Goal: Task Accomplishment & Management: Complete application form

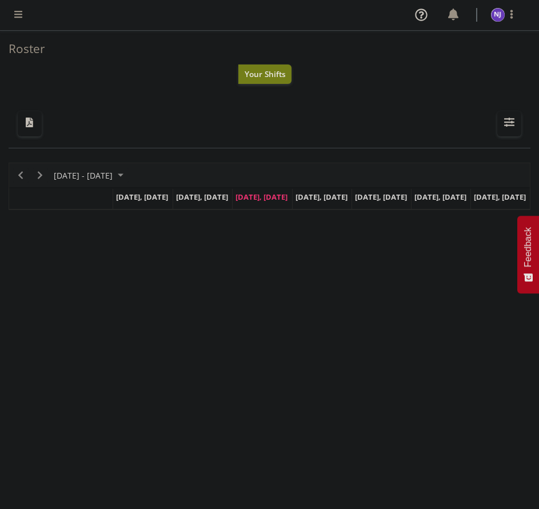
click at [15, 15] on span at bounding box center [18, 14] width 14 height 14
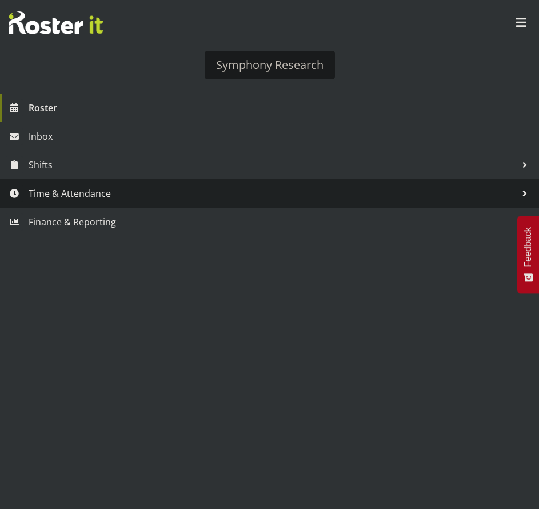
click at [98, 186] on span "Time & Attendance" at bounding box center [272, 193] width 487 height 17
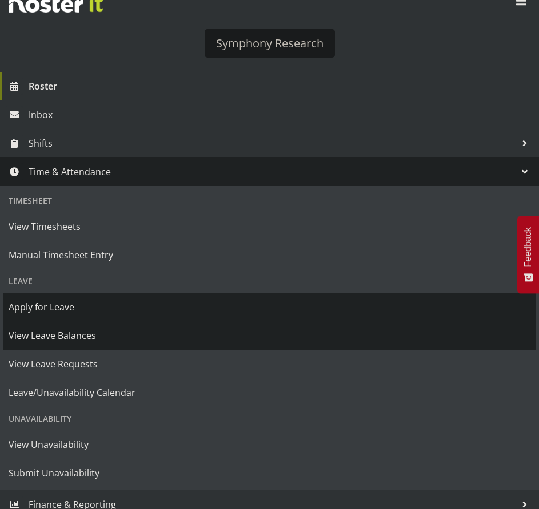
scroll to position [31, 0]
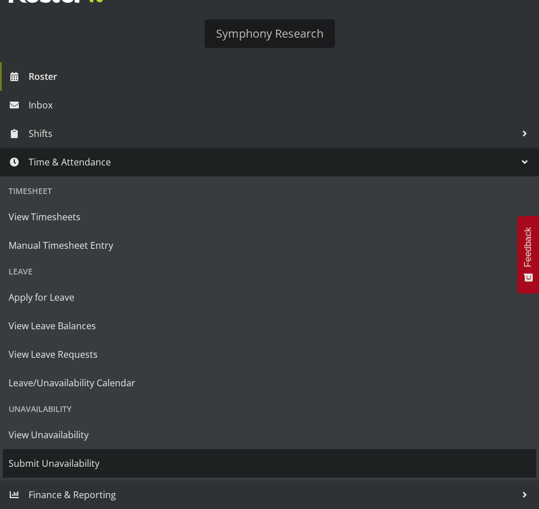
click at [72, 464] on span "Submit Unavailability" at bounding box center [269, 463] width 521 height 17
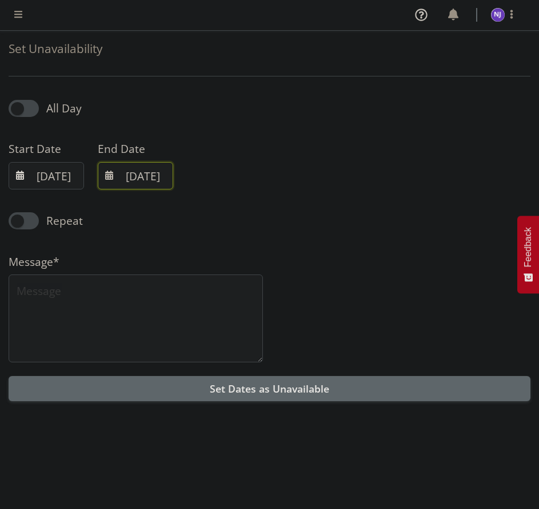
click at [143, 180] on input "[DATE]" at bounding box center [135, 175] width 75 height 27
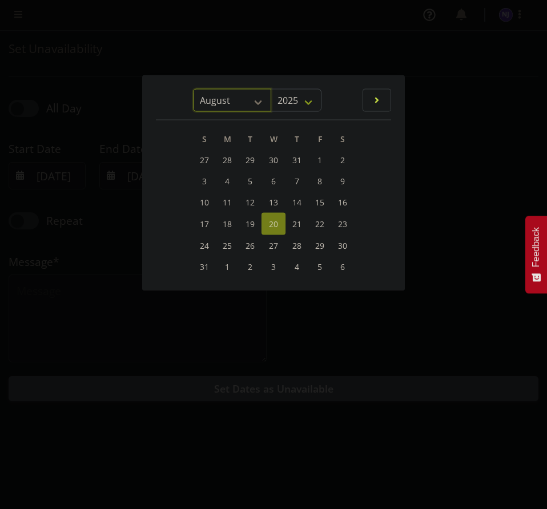
click at [255, 103] on select "January February March April May June July August September October November De…" at bounding box center [232, 100] width 78 height 23
select select "9"
click at [209, 89] on select "January February March April May June July August September October November De…" at bounding box center [232, 100] width 78 height 23
click at [323, 249] on span "31" at bounding box center [319, 244] width 9 height 11
type input "[DATE]"
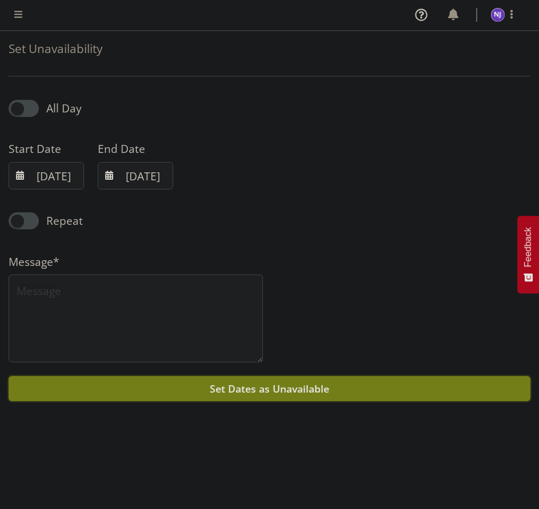
click at [302, 392] on span "Set Dates as Unavailable" at bounding box center [269, 389] width 119 height 14
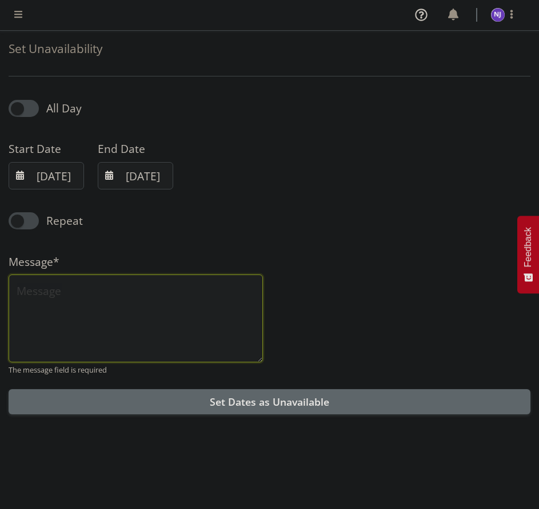
click at [55, 296] on textarea at bounding box center [136, 319] width 254 height 88
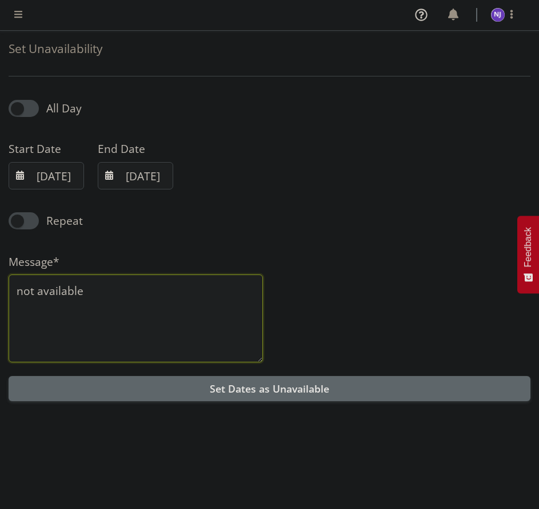
type textarea "not available"
click at [260, 383] on span "Set Dates as Unavailable" at bounding box center [269, 389] width 119 height 14
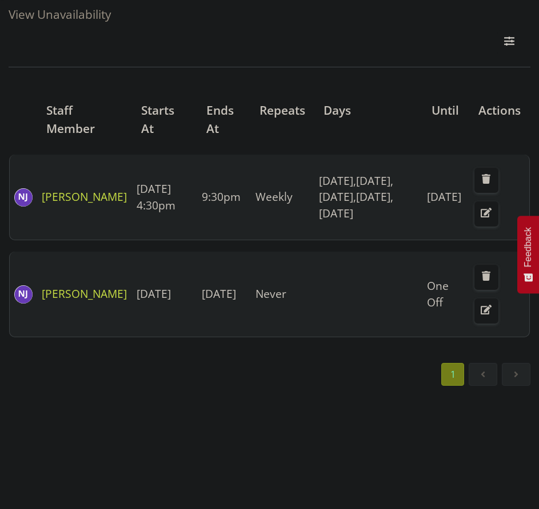
scroll to position [63, 0]
